Goal: Check status

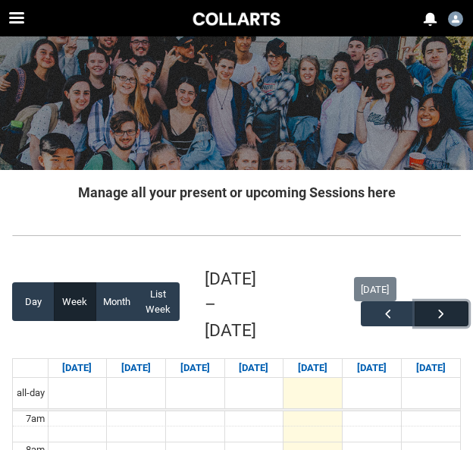
click at [439, 323] on button "button" at bounding box center [442, 313] width 54 height 25
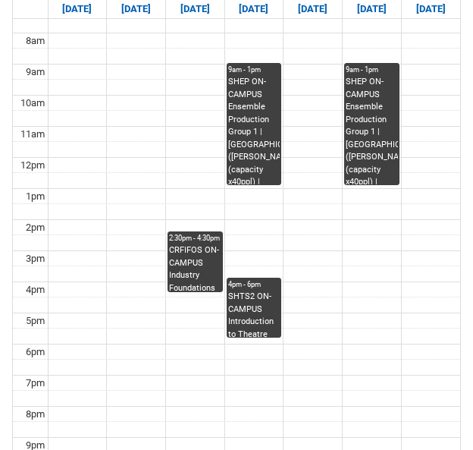
scroll to position [410, 0]
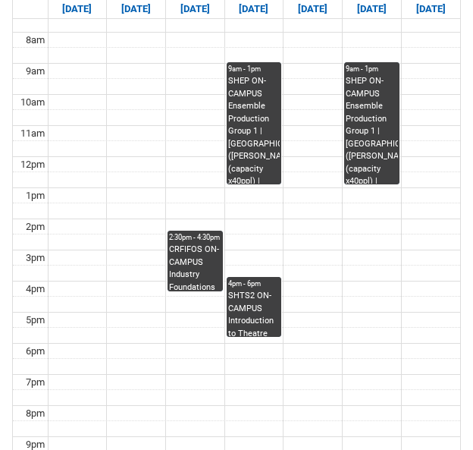
click at [199, 244] on div "CRFIFOS ON-CAMPUS Industry Foundations (Tutorial 5) | Room 105 ([GEOGRAPHIC_DAT…" at bounding box center [195, 267] width 52 height 47
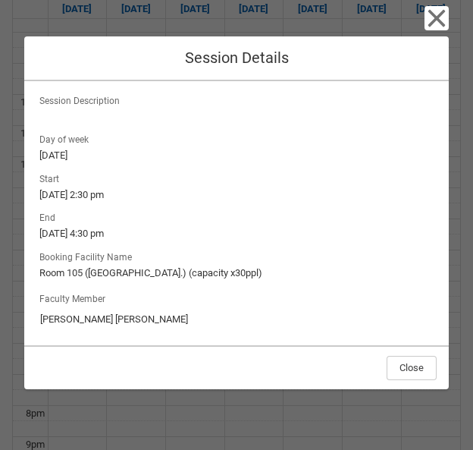
scroll to position [161, 0]
click at [432, 11] on icon "button" at bounding box center [437, 18] width 17 height 17
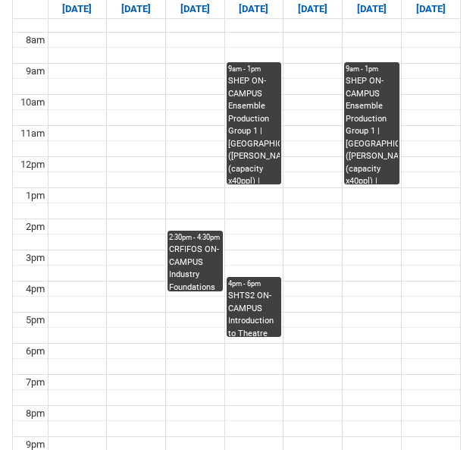
click at [261, 86] on div "SHEP ON-CAMPUS Ensemble Production Group 1 | [GEOGRAPHIC_DATA] ([PERSON_NAME].)…" at bounding box center [254, 129] width 52 height 108
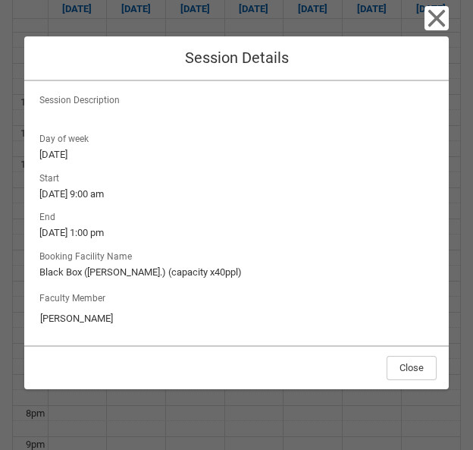
scroll to position [162, 0]
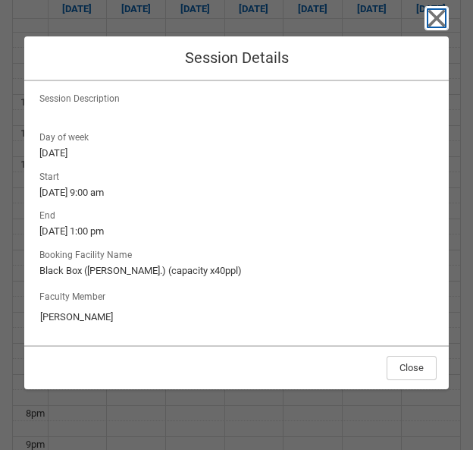
click at [440, 25] on icon "button" at bounding box center [437, 18] width 24 height 24
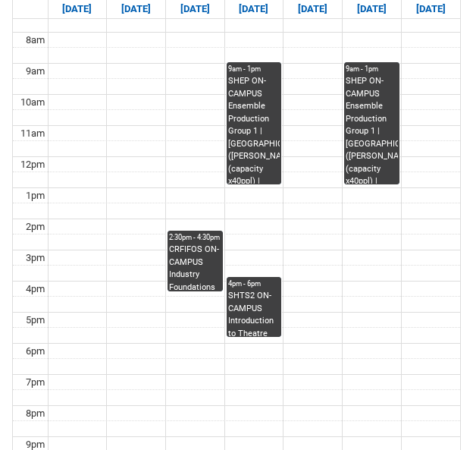
click at [351, 96] on div "SHEP ON-CAMPUS Ensemble Production Group 1 | [GEOGRAPHIC_DATA] ([PERSON_NAME].)…" at bounding box center [372, 129] width 52 height 108
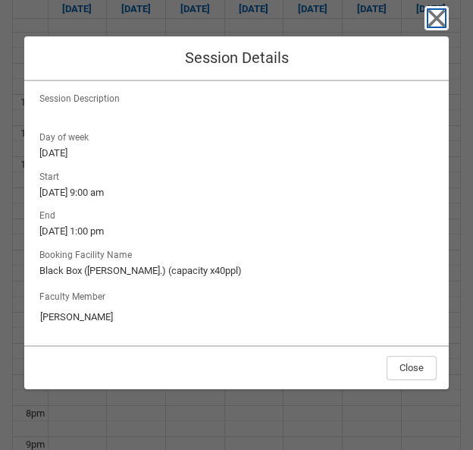
click at [437, 27] on icon "button" at bounding box center [437, 18] width 24 height 24
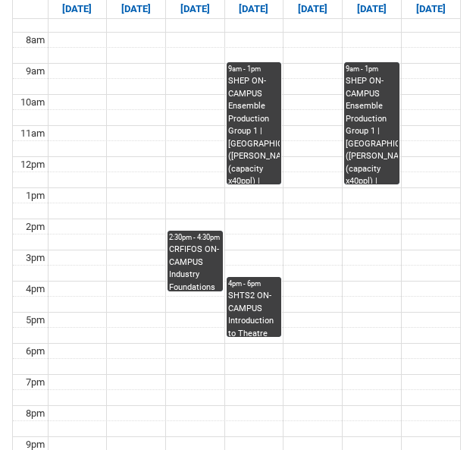
click at [241, 290] on div "SHTS2 ON-CAMPUS Introduction to Theatre Studies 2 STAGE 2 Group 2 | [PERSON_NAM…" at bounding box center [254, 313] width 52 height 46
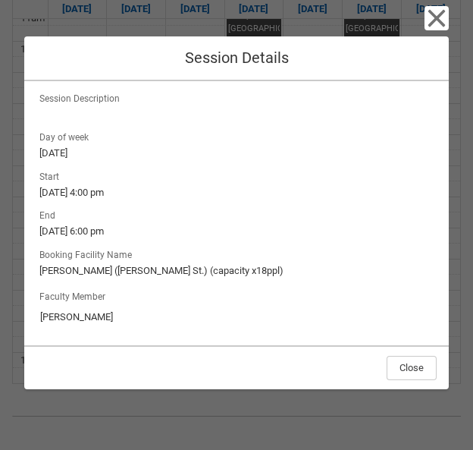
scroll to position [0, 0]
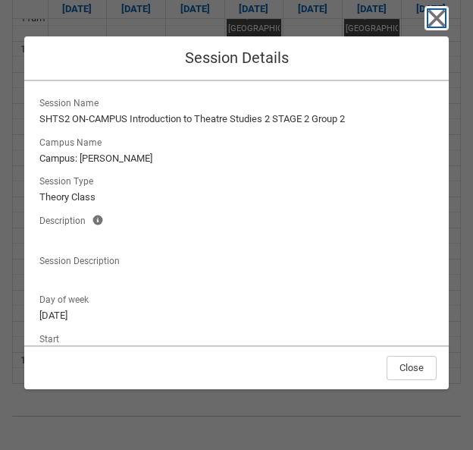
click at [445, 25] on icon "button" at bounding box center [437, 18] width 17 height 17
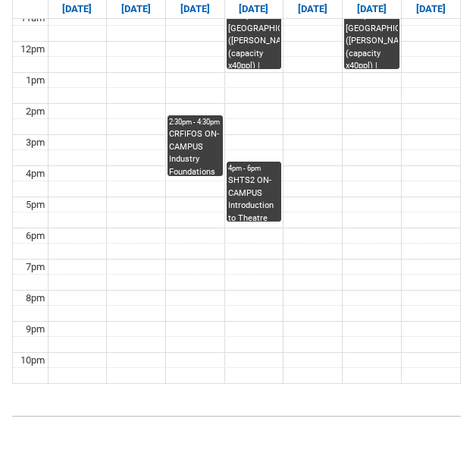
scroll to position [380, 0]
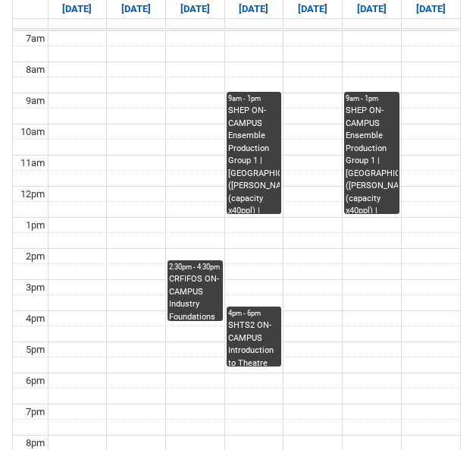
click at [273, 319] on div "SHTS2 ON-CAMPUS Introduction to Theatre Studies 2 STAGE 2 Group 2 | [PERSON_NAM…" at bounding box center [254, 342] width 52 height 46
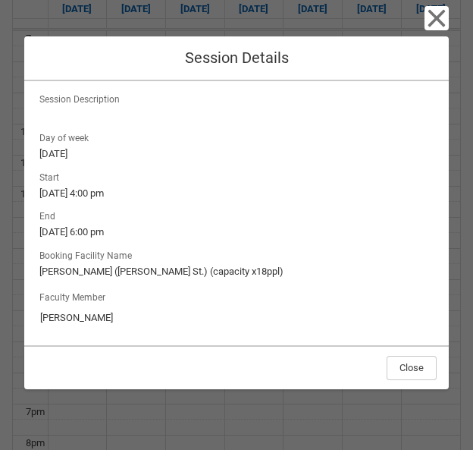
scroll to position [162, 0]
click at [153, 412] on div "Close Session Details Session Name SHTS2 ON-CAMPUS Introduction to Theatre Stud…" at bounding box center [236, 225] width 425 height 450
click at [437, 23] on icon "button" at bounding box center [437, 18] width 24 height 24
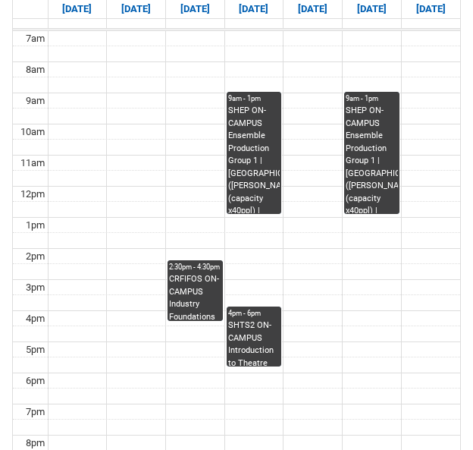
click at [193, 274] on div "CRFIFOS ON-CAMPUS Industry Foundations (Tutorial 5) | Room 105 ([GEOGRAPHIC_DAT…" at bounding box center [195, 296] width 52 height 47
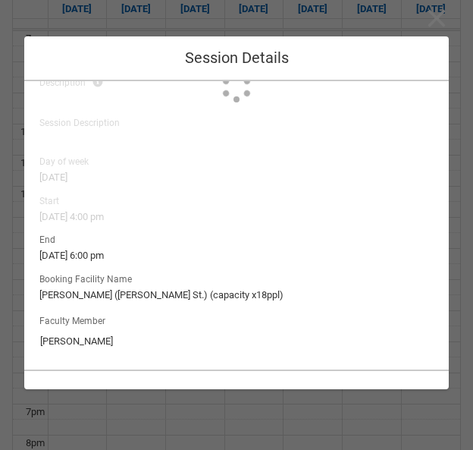
type input "[PERSON_NAME] [PERSON_NAME]"
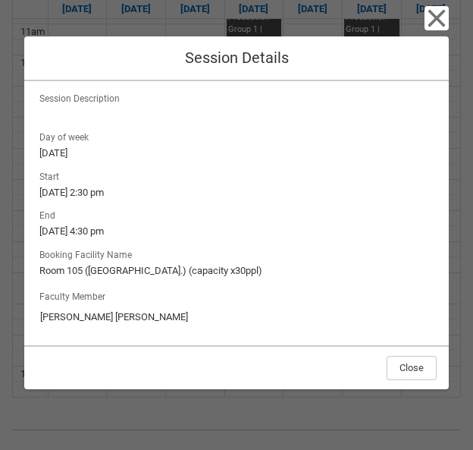
scroll to position [0, 0]
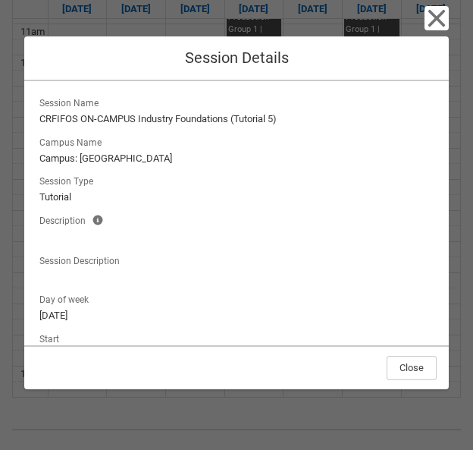
click at [49, 15] on div "Close Session Details Session Name CRFIFOS ON-CAMPUS Industry Foundations (Tuto…" at bounding box center [236, 225] width 425 height 450
